Goal: Task Accomplishment & Management: Manage account settings

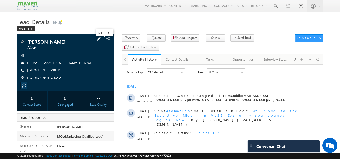
click at [102, 37] on span at bounding box center [99, 39] width 6 height 6
click at [101, 39] on span at bounding box center [99, 39] width 6 height 6
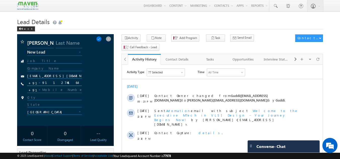
click at [63, 85] on input "9112744164" at bounding box center [54, 83] width 55 height 6
click at [108, 40] on span at bounding box center [109, 39] width 6 height 6
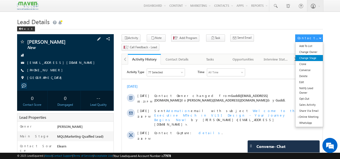
click at [309, 58] on link "Change Stage" at bounding box center [308, 58] width 27 height 6
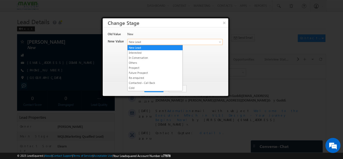
click at [217, 41] on link "New Lead" at bounding box center [174, 42] width 95 height 6
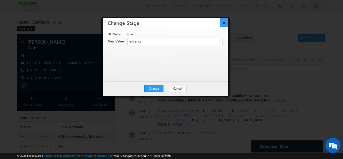
click at [226, 23] on button "×" at bounding box center [224, 22] width 8 height 9
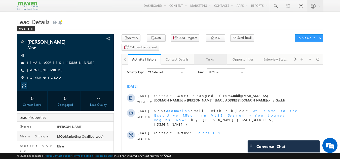
click at [213, 56] on div "Tasks" at bounding box center [210, 59] width 24 height 6
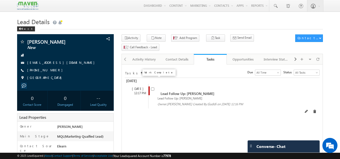
click at [152, 87] on input "checkbox" at bounding box center [152, 88] width 3 height 3
checkbox input "false"
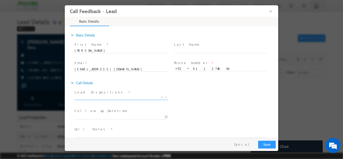
click at [117, 97] on span "X" at bounding box center [122, 97] width 94 height 5
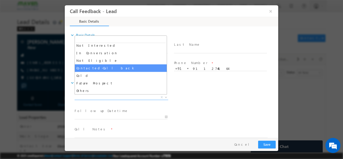
scroll to position [48, 0]
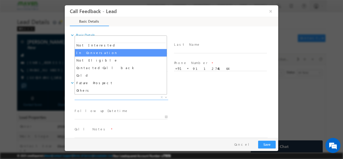
select select "In Conversation"
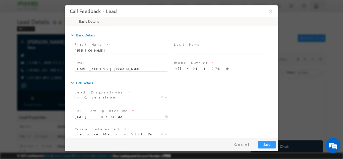
click at [126, 116] on input "02/09/2025 10:33 AM" at bounding box center [121, 116] width 93 height 5
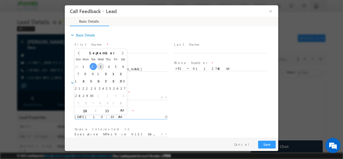
type input "03/09/2025 10:33 AM"
type input "04"
type input "03/09/2025 4:33 PM"
click at [121, 113] on span "PM" at bounding box center [121, 110] width 9 height 8
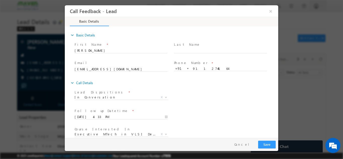
click at [180, 114] on div "Follow up Datetime * 03/09/2025 4:33 PM Program Type * Long Term Short Term X" at bounding box center [176, 116] width 205 height 19
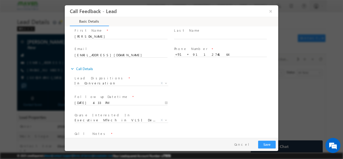
scroll to position [27, 0]
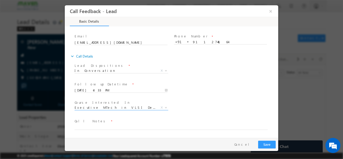
click at [135, 108] on span "Executive MTech in VLSI Design" at bounding box center [116, 107] width 82 height 5
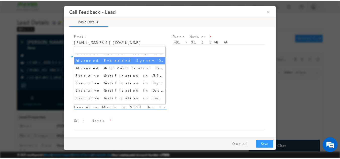
scroll to position [0, 0]
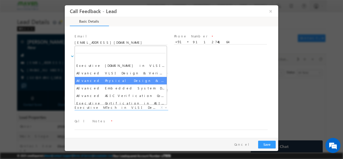
select select "Advanced Physical Design & Verification Course"
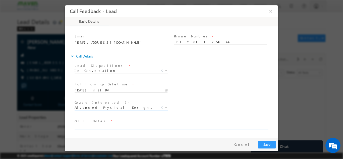
click at [117, 128] on textarea at bounding box center [171, 127] width 193 height 6
click at [102, 124] on textarea at bounding box center [171, 127] width 193 height 6
type textarea "25 pass out, sent details will check and reply back."
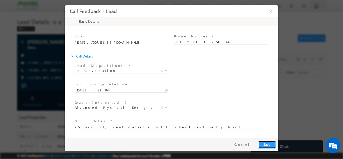
click at [266, 146] on button "Save" at bounding box center [267, 144] width 18 height 8
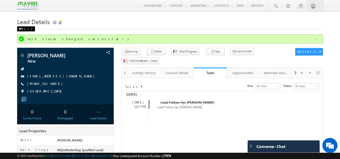
click at [23, 28] on div "Back" at bounding box center [26, 28] width 18 height 5
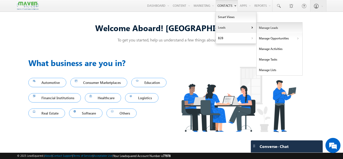
click at [267, 27] on link "Manage Leads" at bounding box center [280, 28] width 46 height 11
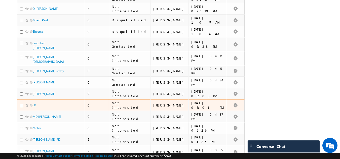
scroll to position [1093, 0]
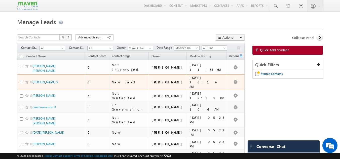
scroll to position [21, 0]
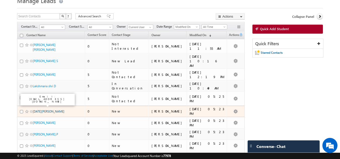
click at [44, 110] on link "[DATE][PERSON_NAME]" at bounding box center [49, 112] width 32 height 4
